Goal: Use online tool/utility: Utilize a website feature to perform a specific function

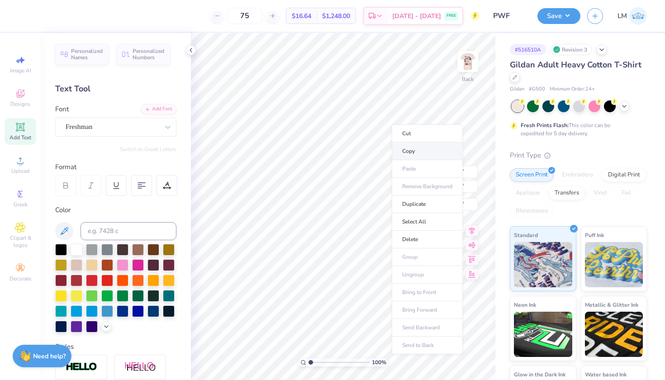
click at [406, 150] on li "Copy" at bounding box center [427, 152] width 71 height 18
click at [402, 149] on li "Copy" at bounding box center [421, 147] width 71 height 18
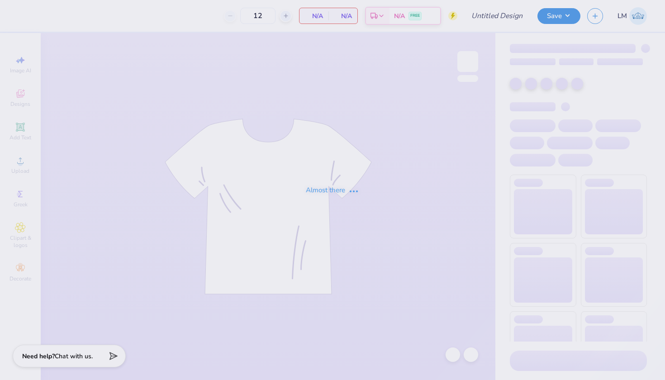
type input "PWF"
type input "75"
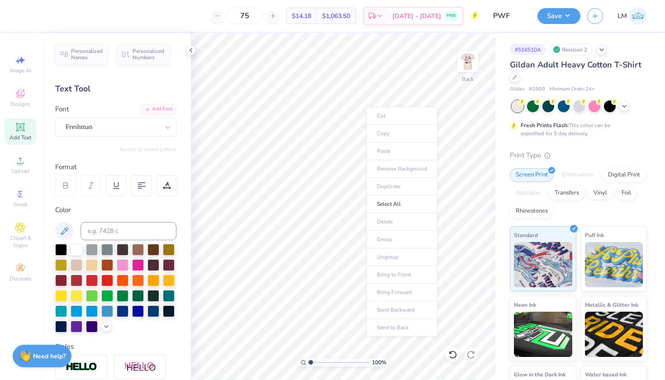
click at [384, 152] on ul "Cut Copy Paste Remove Background Duplicate Select All Delete Group Ungroup Brin…" at bounding box center [402, 222] width 71 height 230
click at [19, 157] on icon at bounding box center [20, 160] width 11 height 11
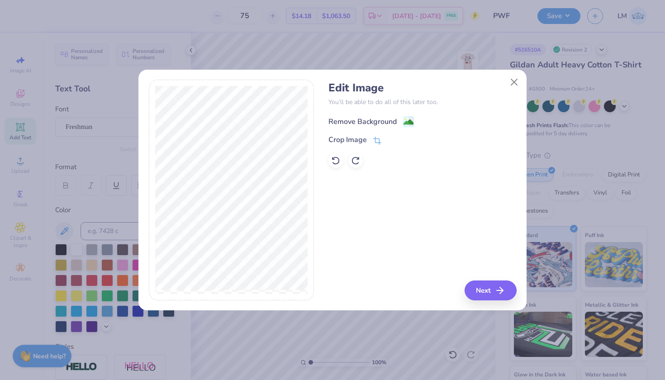
click at [382, 119] on div "Remove Background" at bounding box center [363, 121] width 68 height 11
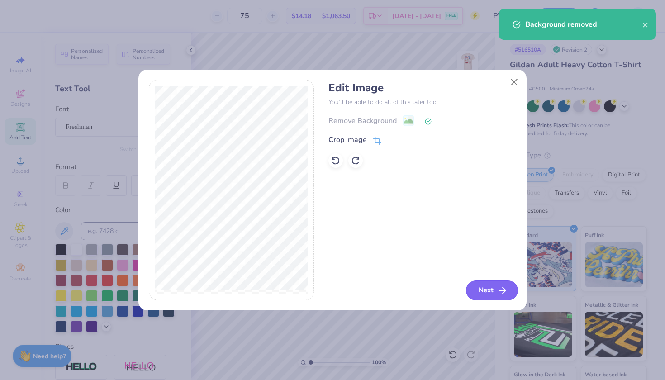
click at [496, 290] on button "Next" at bounding box center [492, 291] width 52 height 20
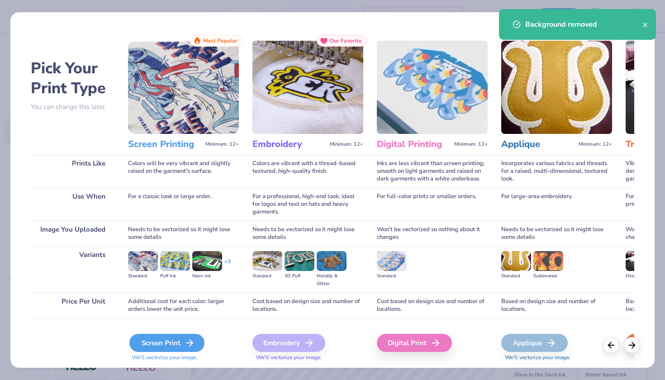
click at [149, 347] on div "Screen Print" at bounding box center [166, 343] width 75 height 18
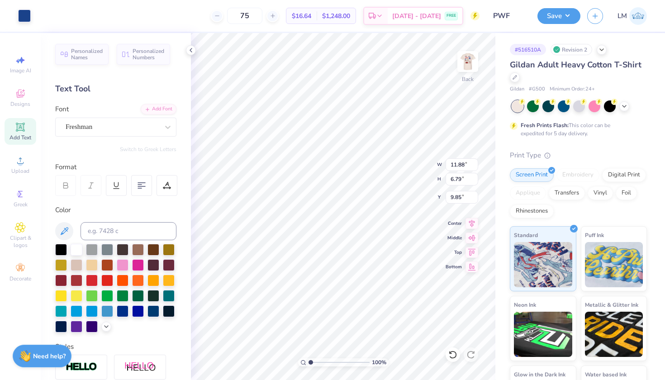
type input "0.87"
type input "4.90"
type input "2.80"
type input "3.00"
click at [474, 62] on img at bounding box center [468, 61] width 36 height 36
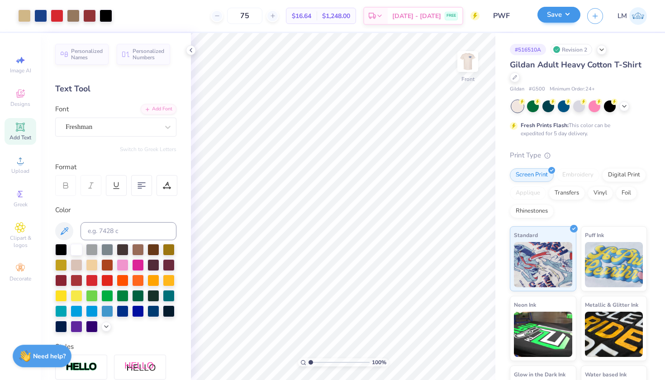
click at [562, 18] on button "Save" at bounding box center [559, 15] width 43 height 16
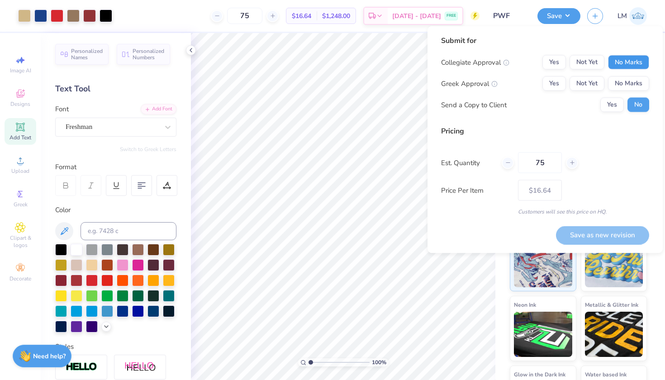
click at [627, 61] on button "No Marks" at bounding box center [628, 62] width 41 height 14
click at [630, 85] on button "No Marks" at bounding box center [628, 83] width 41 height 14
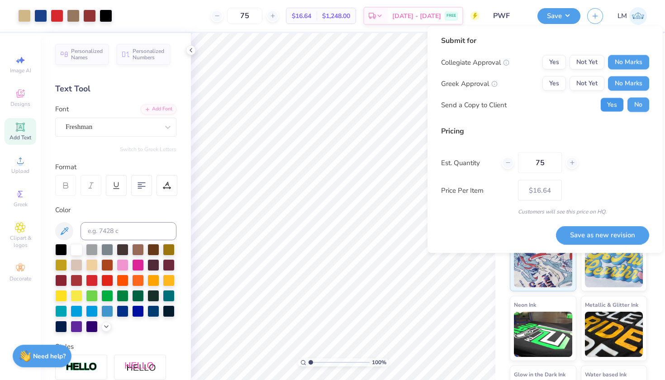
click at [614, 108] on button "Yes" at bounding box center [613, 105] width 24 height 14
click at [591, 232] on button "Save as new revision" at bounding box center [602, 235] width 93 height 19
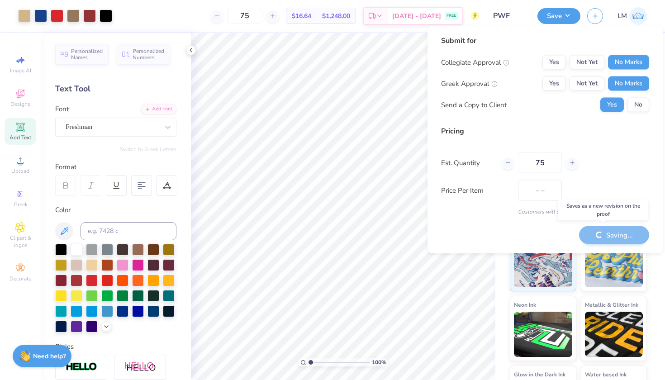
type input "$16.64"
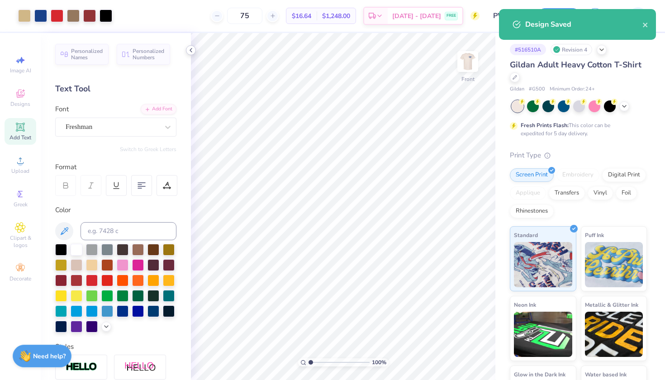
click at [191, 52] on polyline at bounding box center [191, 50] width 2 height 4
